Goal: Use online tool/utility

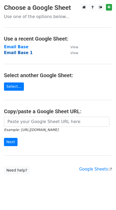
click at [21, 53] on strong "Email Base 1" at bounding box center [18, 52] width 29 height 5
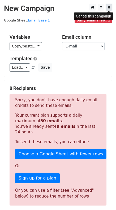
click at [109, 7] on icon at bounding box center [108, 7] width 3 height 4
